Goal: Task Accomplishment & Management: Complete application form

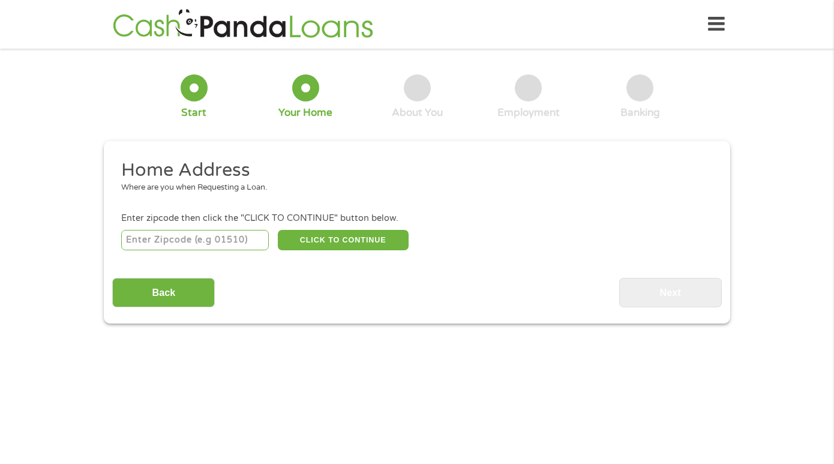
click at [237, 236] on input "number" at bounding box center [195, 240] width 148 height 20
type input "92887"
select select "[US_STATE]"
click at [232, 288] on div "Back Next" at bounding box center [416, 288] width 609 height 38
click at [319, 246] on button "CLICK TO CONTINUE" at bounding box center [343, 240] width 131 height 20
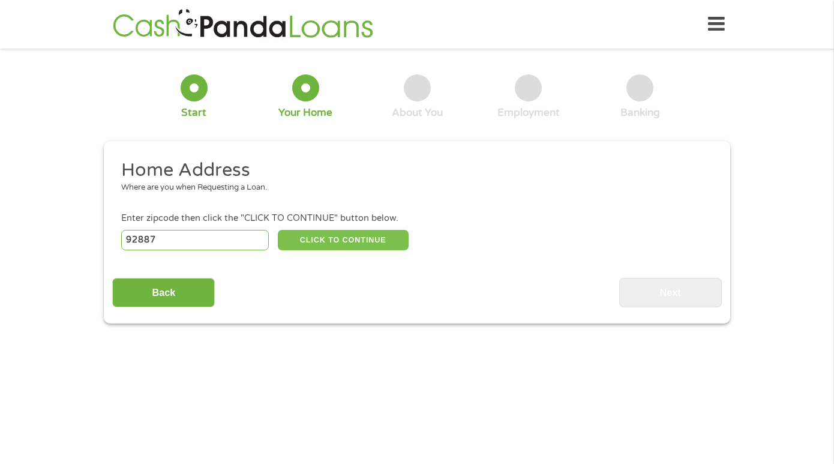
type input "92887"
type input "[PERSON_NAME]"
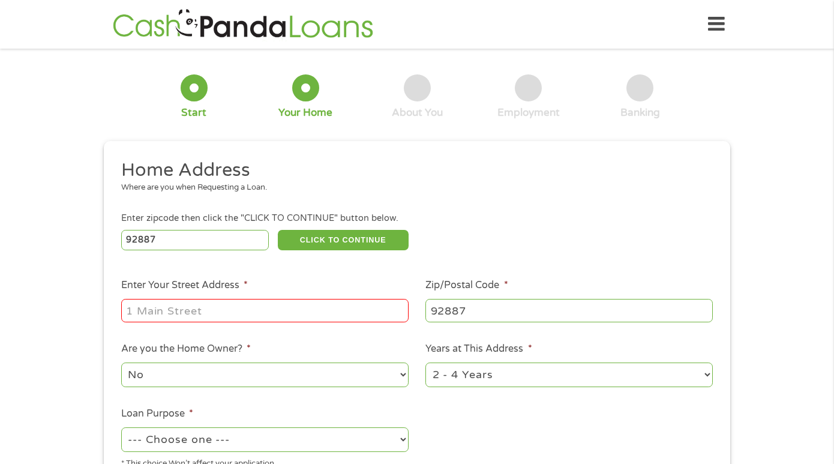
click at [208, 318] on input "Enter Your Street Address *" at bounding box center [265, 310] width 288 height 23
type input "6181 Jacaranda Ln"
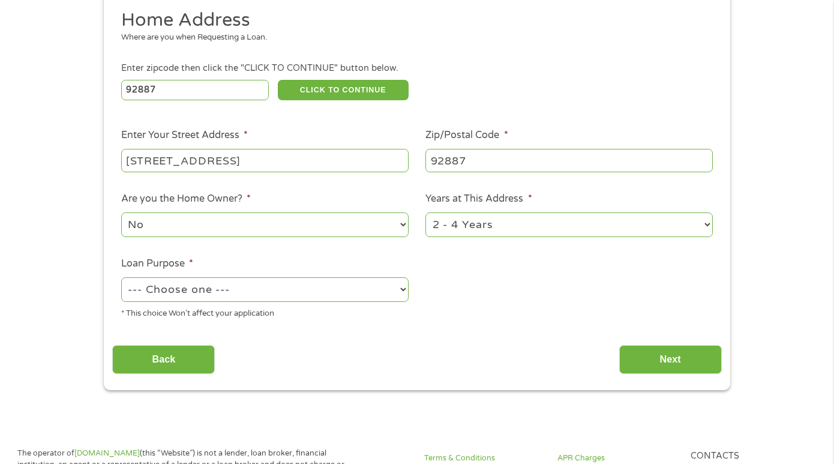
scroll to position [152, 0]
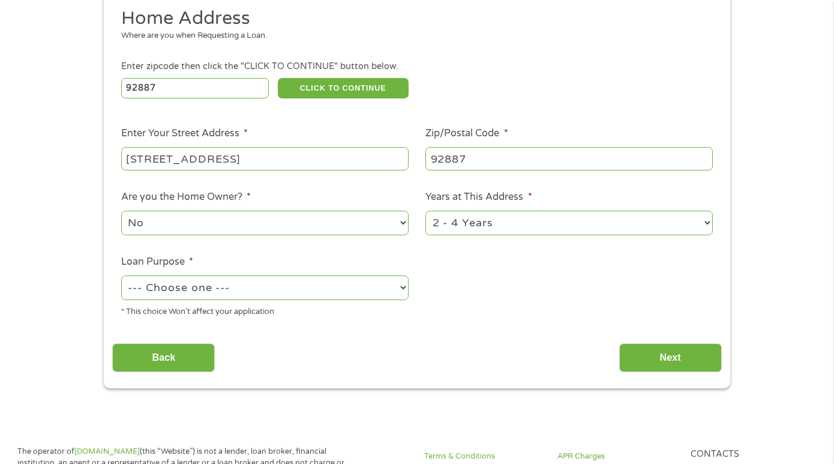
click at [459, 224] on select "1 Year or less 1 - 2 Years 2 - 4 Years Over 4 Years" at bounding box center [570, 223] width 288 height 25
select select "60months"
click at [426, 211] on select "1 Year or less 1 - 2 Years 2 - 4 Years Over 4 Years" at bounding box center [570, 223] width 288 height 25
click at [214, 220] on select "No Yes" at bounding box center [265, 223] width 288 height 25
click at [121, 211] on select "No Yes" at bounding box center [265, 223] width 288 height 25
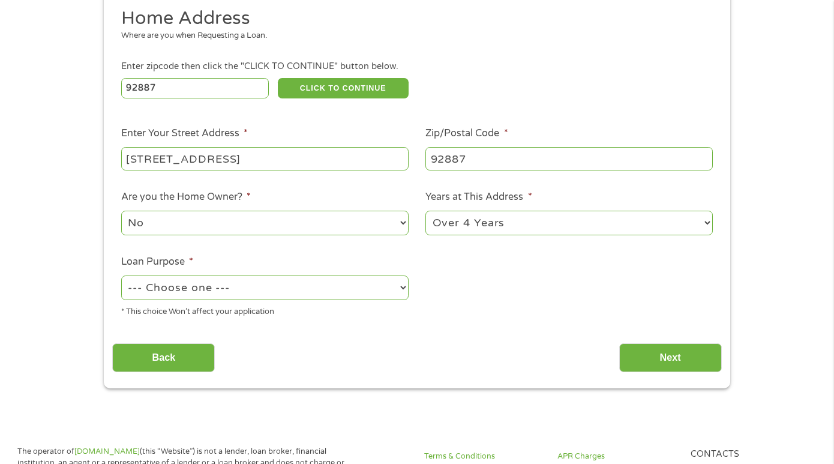
click at [214, 283] on select "--- Choose one --- Pay Bills Debt Consolidation Home Improvement Major Purchase…" at bounding box center [265, 287] width 288 height 25
select select "other"
click at [121, 276] on select "--- Choose one --- Pay Bills Debt Consolidation Home Improvement Major Purchase…" at bounding box center [265, 287] width 288 height 25
click at [644, 357] on input "Next" at bounding box center [670, 357] width 103 height 29
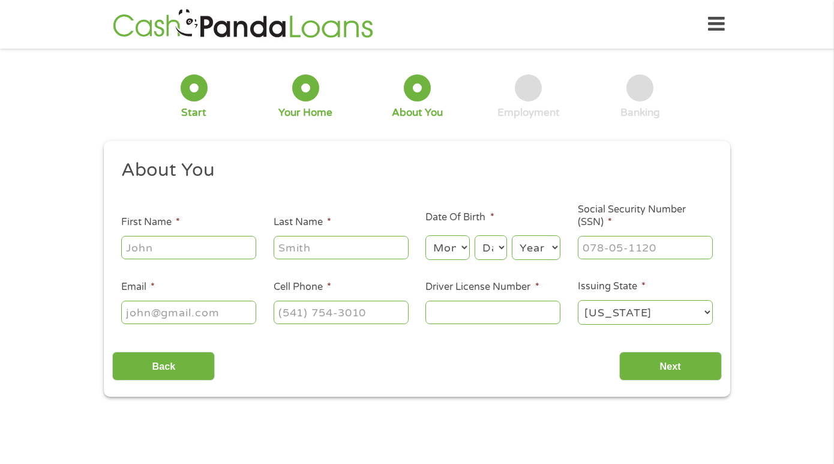
scroll to position [0, 0]
click at [206, 248] on input "First Name *" at bounding box center [188, 247] width 135 height 23
type input "PATRICK"
type input "CROWLEY"
type input "patcrowley714@gmail.com"
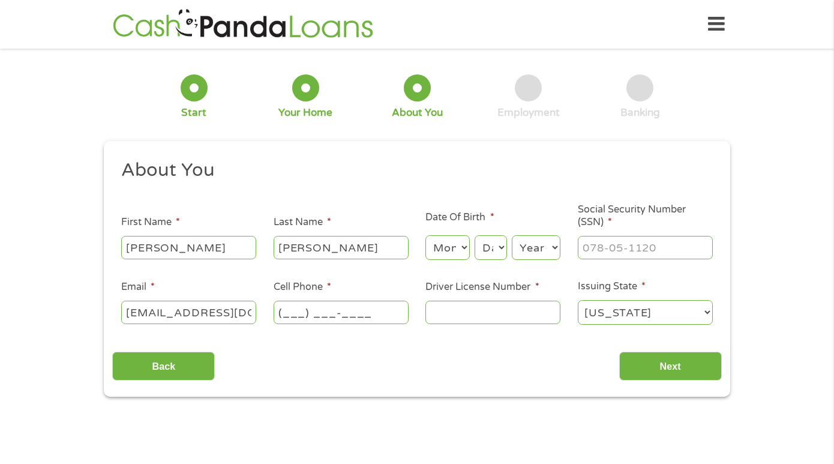
click at [357, 319] on input "(___) ___-____" at bounding box center [341, 312] width 135 height 23
type input "(657) 479-7699"
click at [453, 312] on input "Driver License Number *" at bounding box center [493, 312] width 135 height 23
type input "b9534093"
click at [590, 244] on input "___-__-____" at bounding box center [645, 247] width 135 height 23
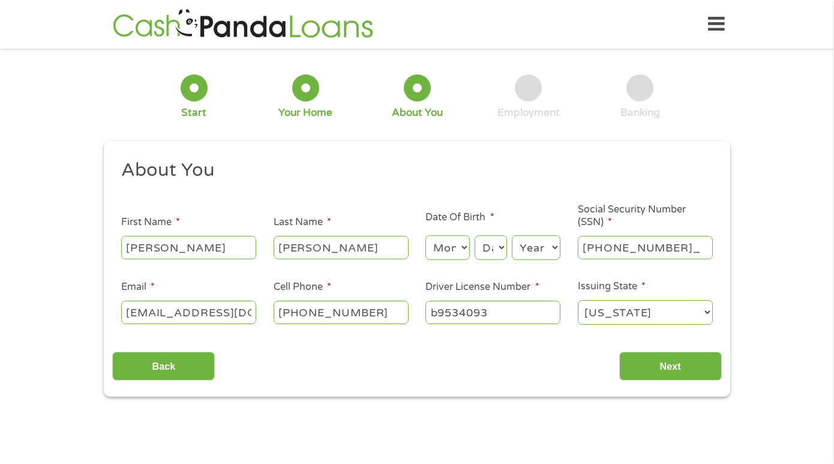
type input "623-14-3361"
click at [449, 246] on select "Month 1 2 3 4 5 6 7 8 9 10 11 12" at bounding box center [448, 247] width 44 height 25
select select "10"
click at [426, 236] on select "Month 1 2 3 4 5 6 7 8 9 10 11 12" at bounding box center [448, 247] width 44 height 25
click at [496, 252] on select "Day 1 2 3 4 5 6 7 8 9 10 11 12 13 14 15 16 17 18 19 20 21 22 23 24 25 26 27 28 …" at bounding box center [491, 247] width 32 height 25
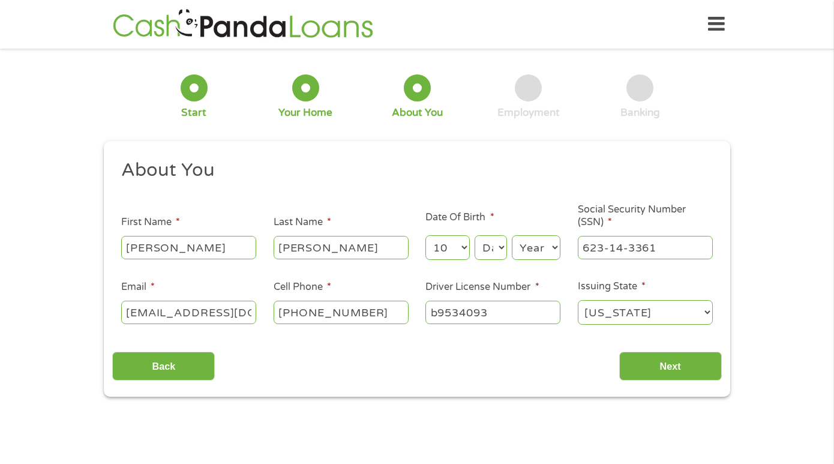
select select "3"
click at [475, 236] on select "Day 1 2 3 4 5 6 7 8 9 10 11 12 13 14 15 16 17 18 19 20 21 22 23 24 25 26 27 28 …" at bounding box center [491, 247] width 32 height 25
click at [535, 247] on select "Year 2007 2006 2005 2004 2003 2002 2001 2000 1999 1998 1997 1996 1995 1994 1993…" at bounding box center [536, 247] width 49 height 25
select select "1982"
click at [512, 236] on select "Year 2007 2006 2005 2004 2003 2002 2001 2000 1999 1998 1997 1996 1995 1994 1993…" at bounding box center [536, 247] width 49 height 25
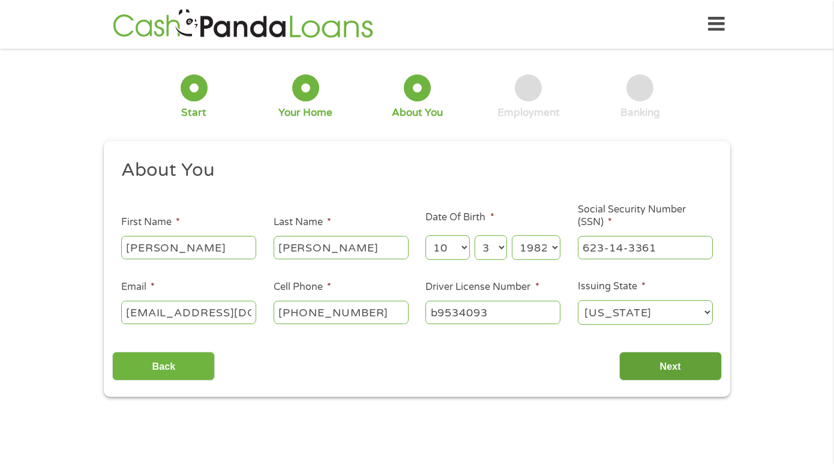
click at [660, 372] on input "Next" at bounding box center [670, 366] width 103 height 29
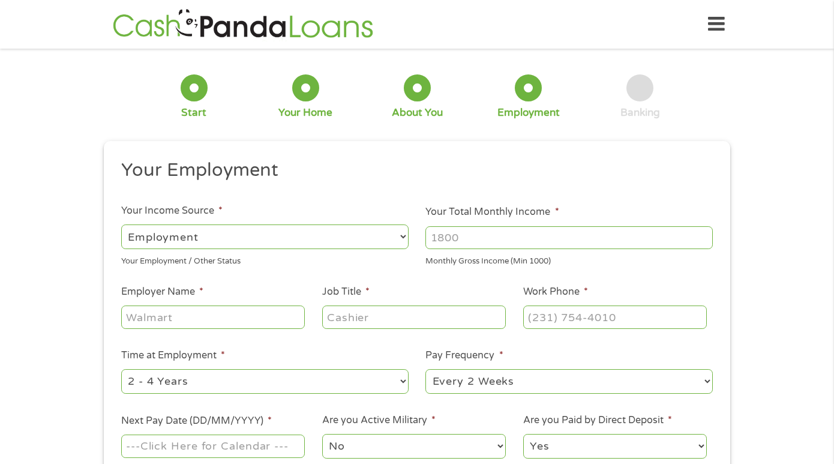
scroll to position [5, 5]
click at [398, 232] on select "--- Choose one --- Employment Self Employed Benefits" at bounding box center [265, 236] width 288 height 25
select select "benefits"
click at [121, 224] on select "--- Choose one --- Employment Self Employed Benefits" at bounding box center [265, 236] width 288 height 25
type input "Other"
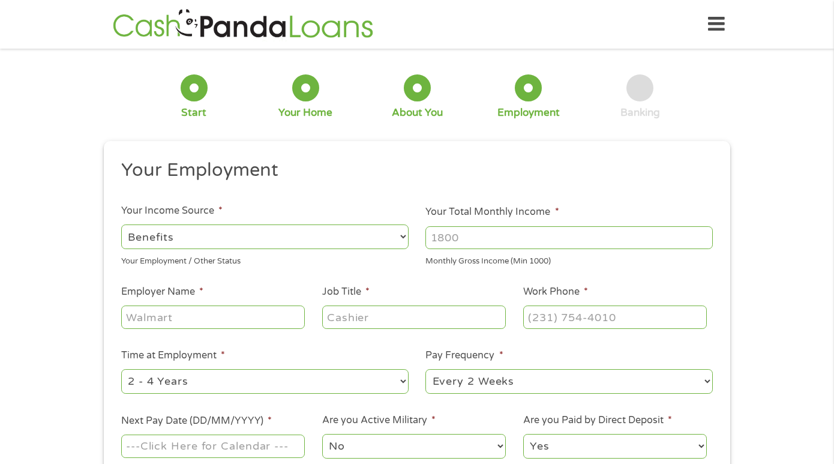
type input "(657) 479-7699"
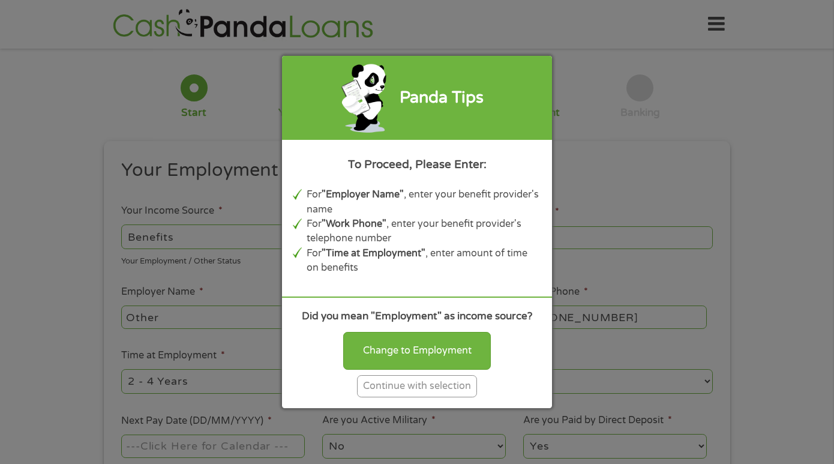
click at [423, 387] on div "Continue with selection" at bounding box center [417, 386] width 120 height 22
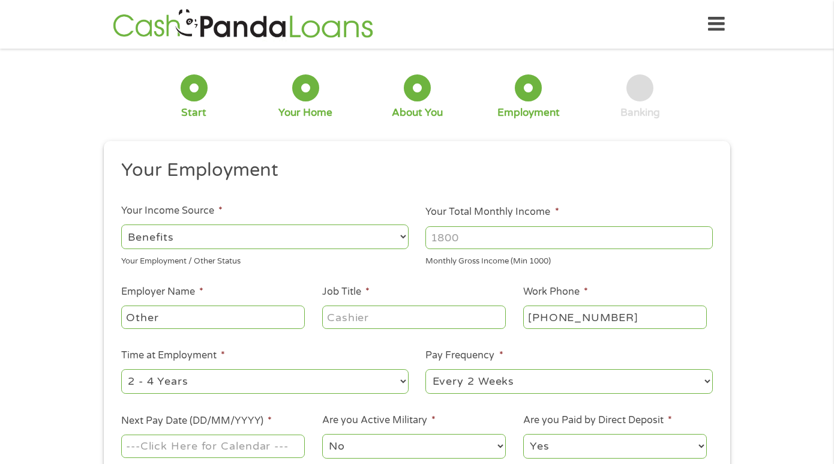
click at [231, 325] on input "Other" at bounding box center [213, 317] width 184 height 23
click at [347, 332] on ul "Your Employment Your Income Source * --- Choose one --- Employment Self Employe…" at bounding box center [416, 313] width 609 height 311
click at [349, 322] on input "Job Title *" at bounding box center [414, 317] width 184 height 23
type input "disability"
click at [286, 376] on select "--- Choose one --- 1 Year or less 1 - 2 Years 2 - 4 Years Over 4 Years" at bounding box center [265, 381] width 288 height 25
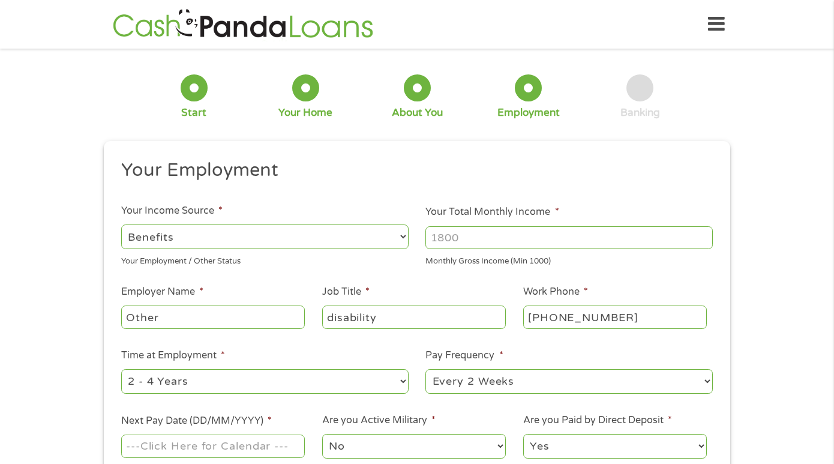
select select "12months"
click at [121, 369] on select "--- Choose one --- 1 Year or less 1 - 2 Years 2 - 4 Years Over 4 Years" at bounding box center [265, 381] width 288 height 25
click at [508, 382] on select "--- Choose one --- Every 2 Weeks Every Week Monthly Semi-Monthly" at bounding box center [570, 381] width 288 height 25
click at [426, 369] on select "--- Choose one --- Every 2 Weeks Every Week Monthly Semi-Monthly" at bounding box center [570, 381] width 288 height 25
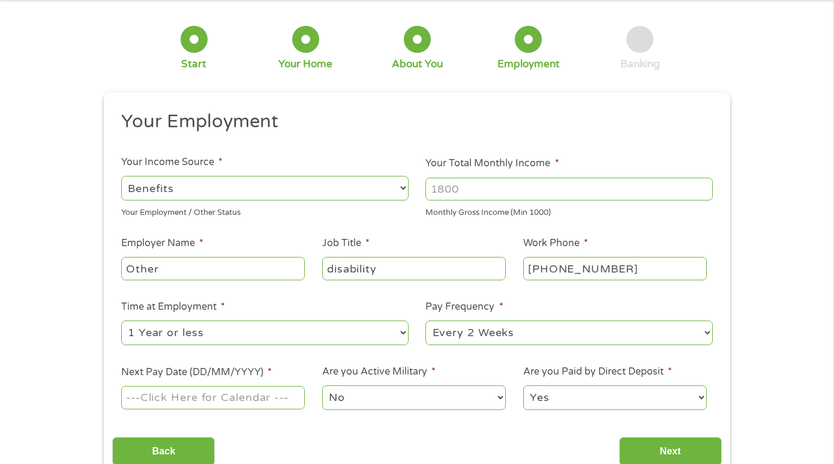
scroll to position [52, 0]
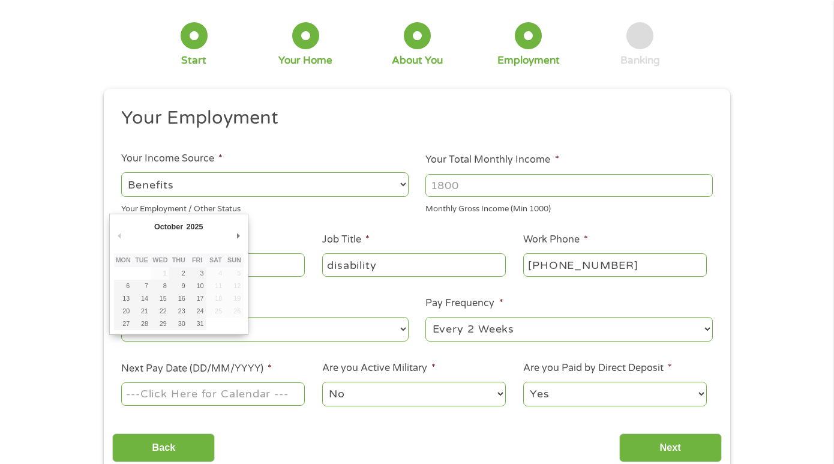
click at [215, 391] on input "Next Pay Date (DD/MM/YYYY) *" at bounding box center [213, 393] width 184 height 23
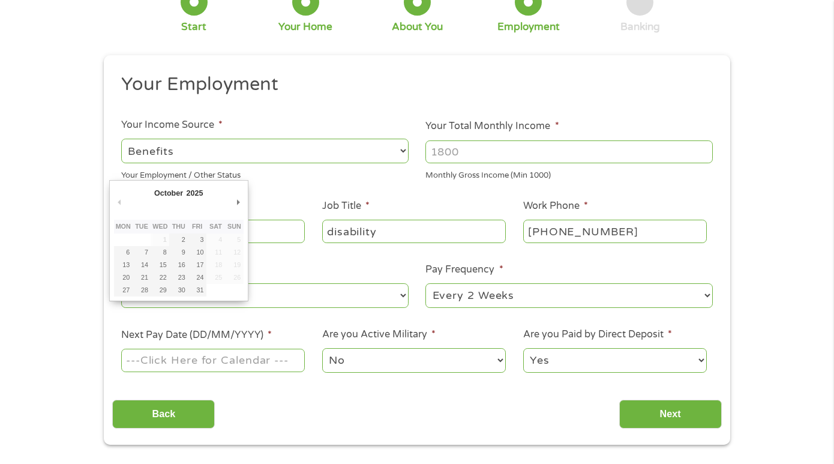
scroll to position [88, 0]
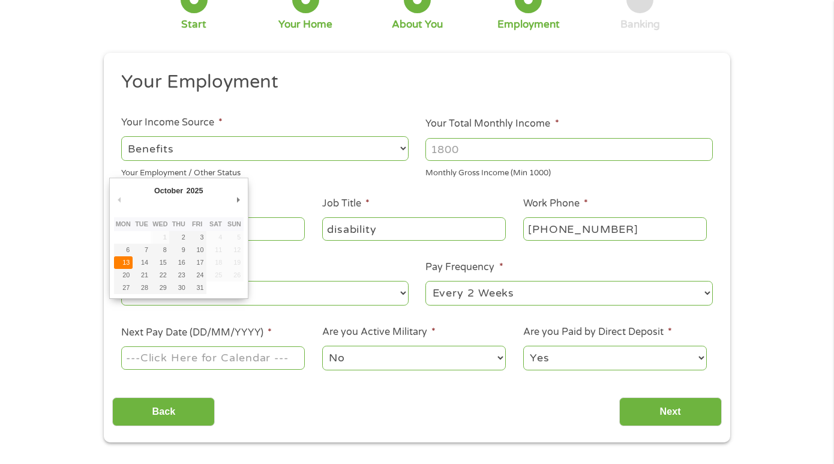
type input "13/10/2025"
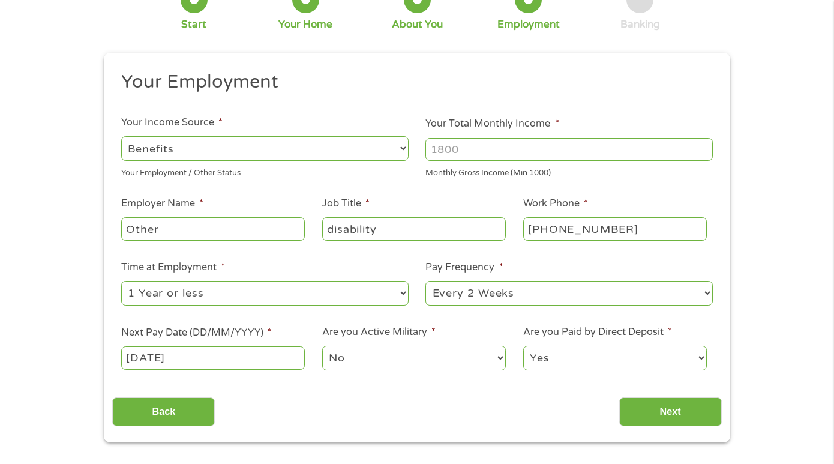
click at [375, 355] on select "No Yes" at bounding box center [414, 358] width 184 height 25
click at [322, 346] on select "No Yes" at bounding box center [414, 358] width 184 height 25
click at [563, 351] on select "Yes No" at bounding box center [615, 358] width 184 height 25
click at [523, 346] on select "Yes No" at bounding box center [615, 358] width 184 height 25
click at [453, 152] on input "Your Total Monthly Income *" at bounding box center [570, 149] width 288 height 23
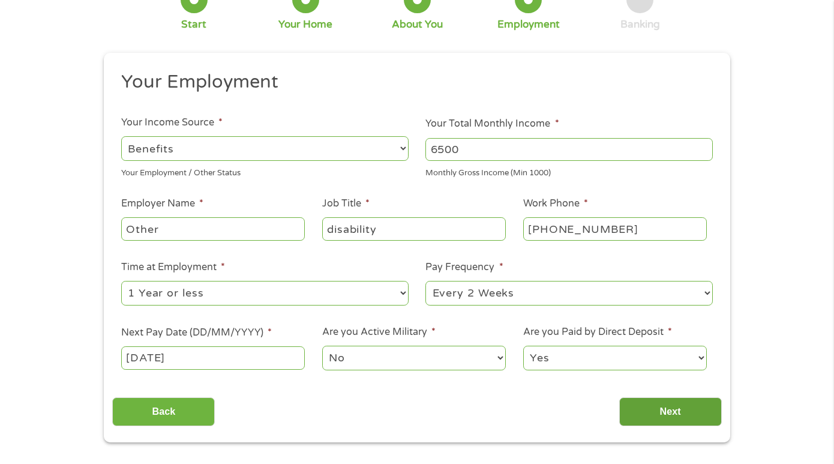
type input "6500"
click at [672, 407] on input "Next" at bounding box center [670, 411] width 103 height 29
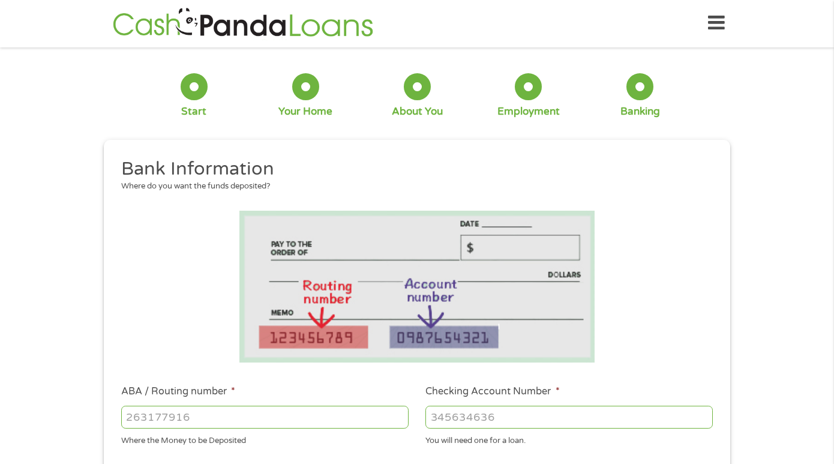
scroll to position [0, 0]
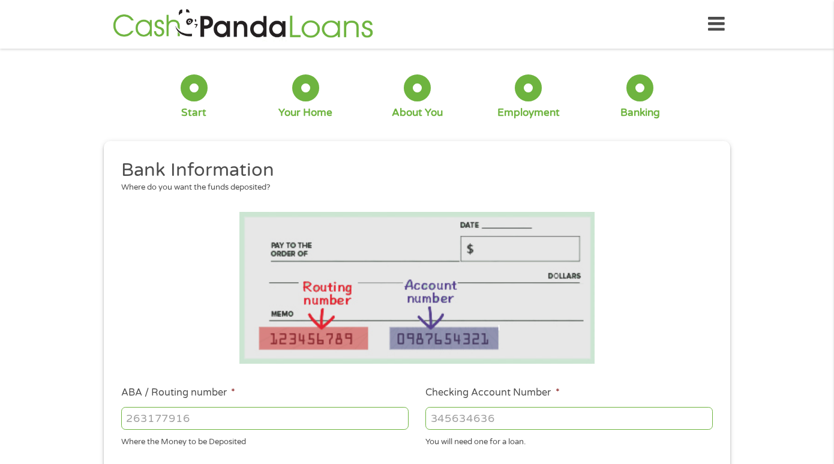
click at [271, 417] on input "ABA / Routing number *" at bounding box center [265, 418] width 288 height 23
type input "121042882"
type input "WELLS FARGO BANK NA"
type input "121042882"
click at [441, 417] on input "Checking Account Number *" at bounding box center [570, 418] width 288 height 23
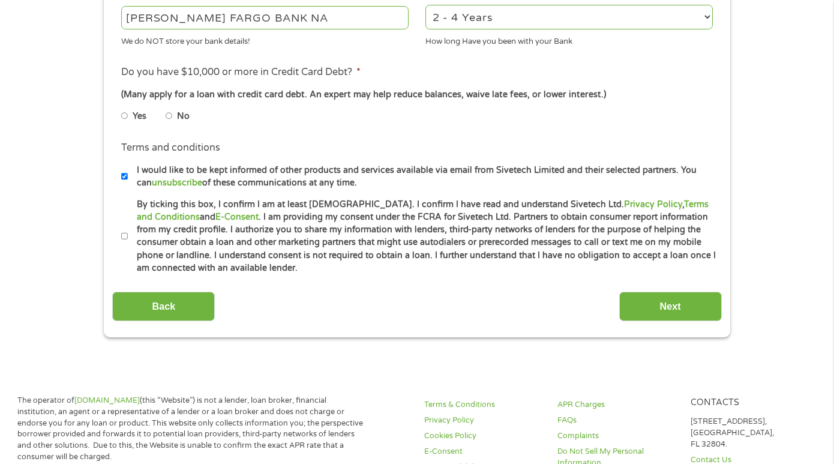
scroll to position [494, 0]
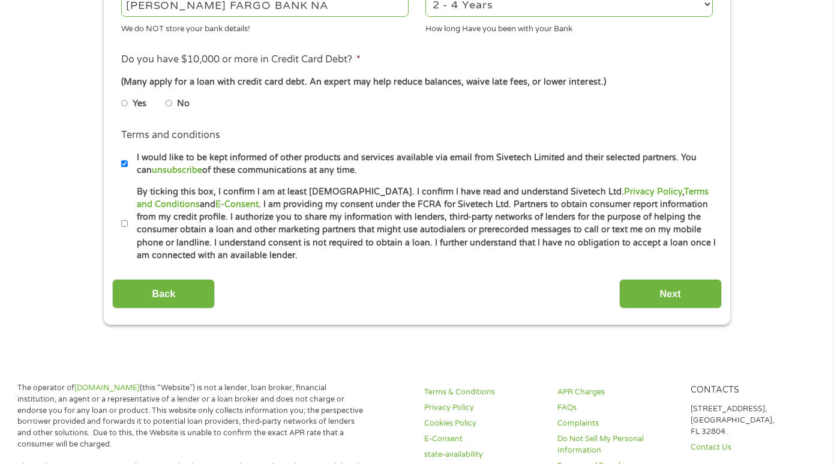
type input "1591114119"
click at [125, 223] on input "By ticking this box, I confirm I am at least 18 years old. I confirm I have rea…" at bounding box center [124, 223] width 7 height 19
checkbox input "true"
click at [170, 98] on input "No" at bounding box center [169, 103] width 7 height 19
radio input "true"
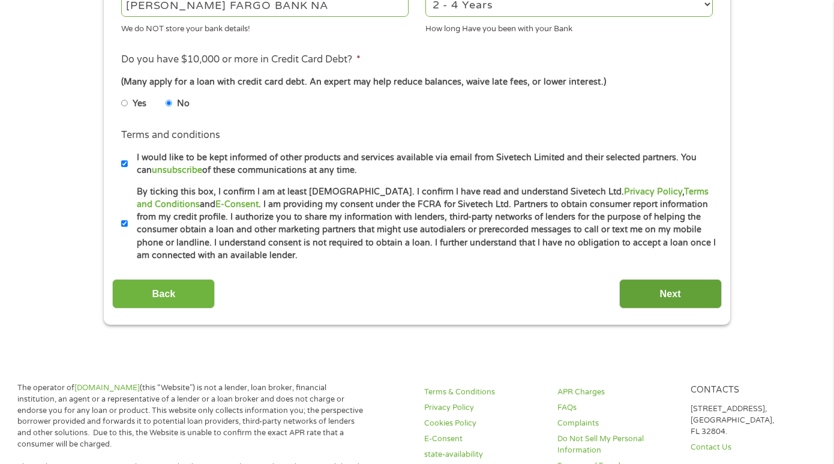
click at [669, 294] on input "Next" at bounding box center [670, 293] width 103 height 29
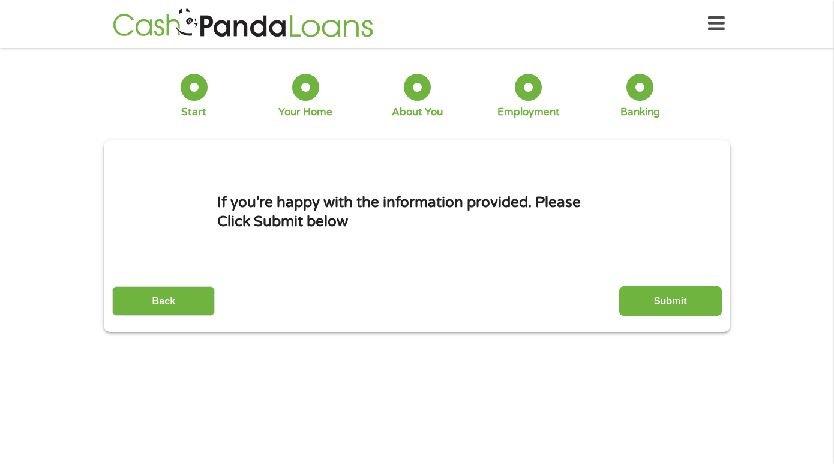
scroll to position [0, 0]
click at [665, 300] on input "Submit" at bounding box center [670, 301] width 103 height 29
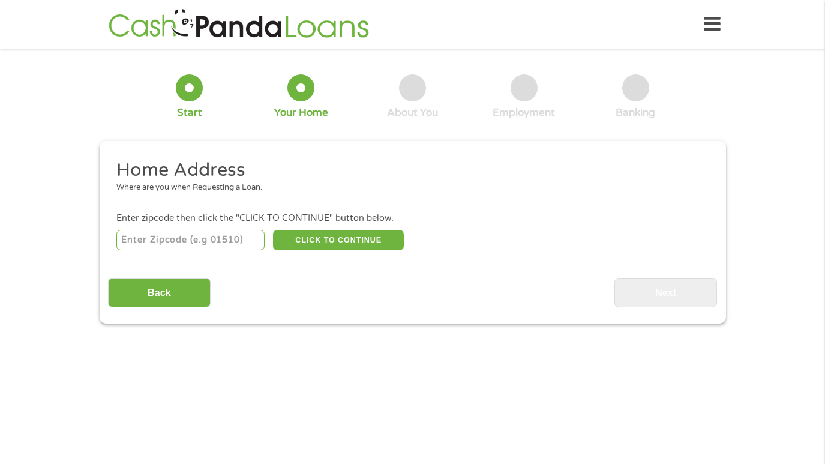
click at [226, 242] on input "number" at bounding box center [190, 240] width 148 height 20
type input "92887"
select select "[US_STATE]"
click at [330, 241] on button "CLICK TO CONTINUE" at bounding box center [338, 240] width 131 height 20
type input "92887"
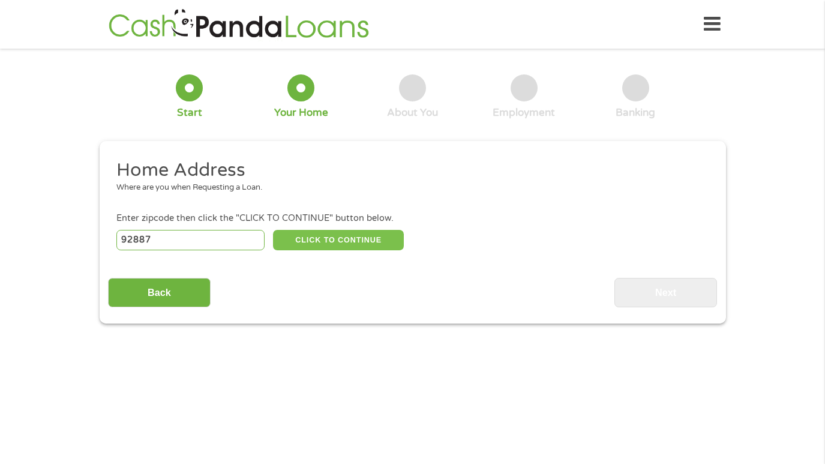
type input "[PERSON_NAME]"
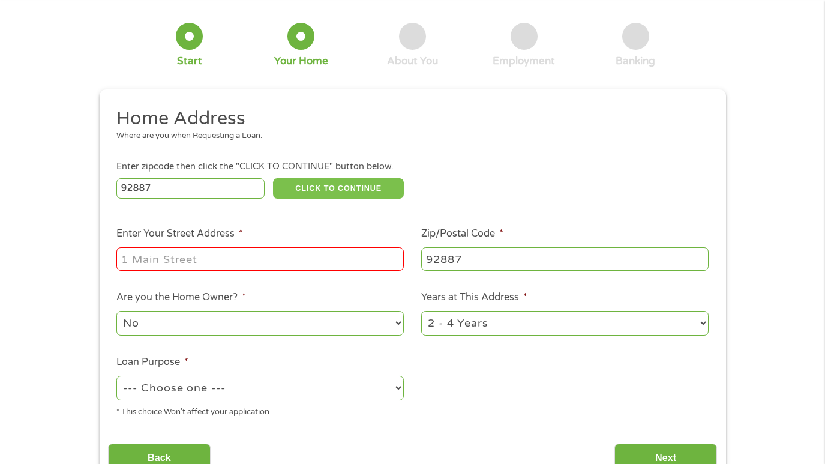
scroll to position [50, 0]
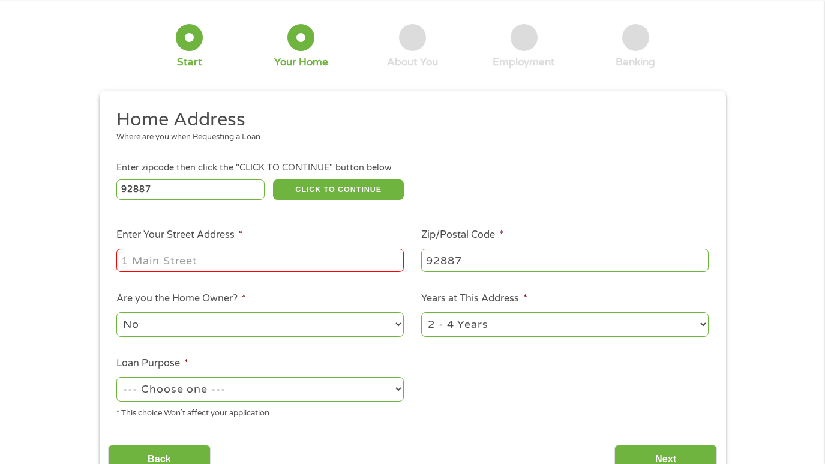
click at [236, 259] on input "Enter Your Street Address *" at bounding box center [260, 259] width 288 height 23
